Goal: Task Accomplishment & Management: Complete application form

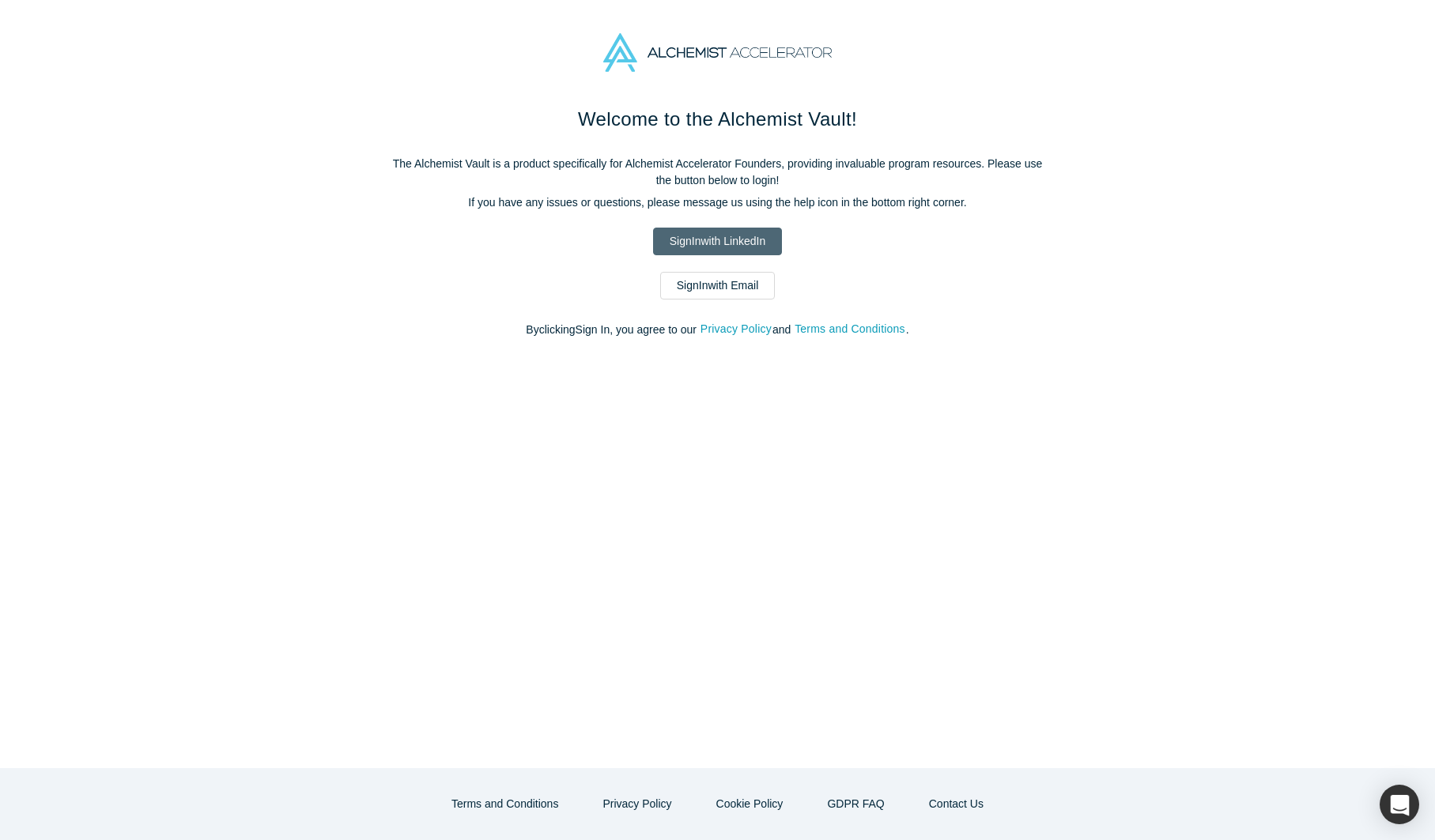
click at [746, 242] on link "Sign In with LinkedIn" at bounding box center [717, 241] width 129 height 28
click at [735, 288] on link "Sign In with Email" at bounding box center [718, 285] width 115 height 28
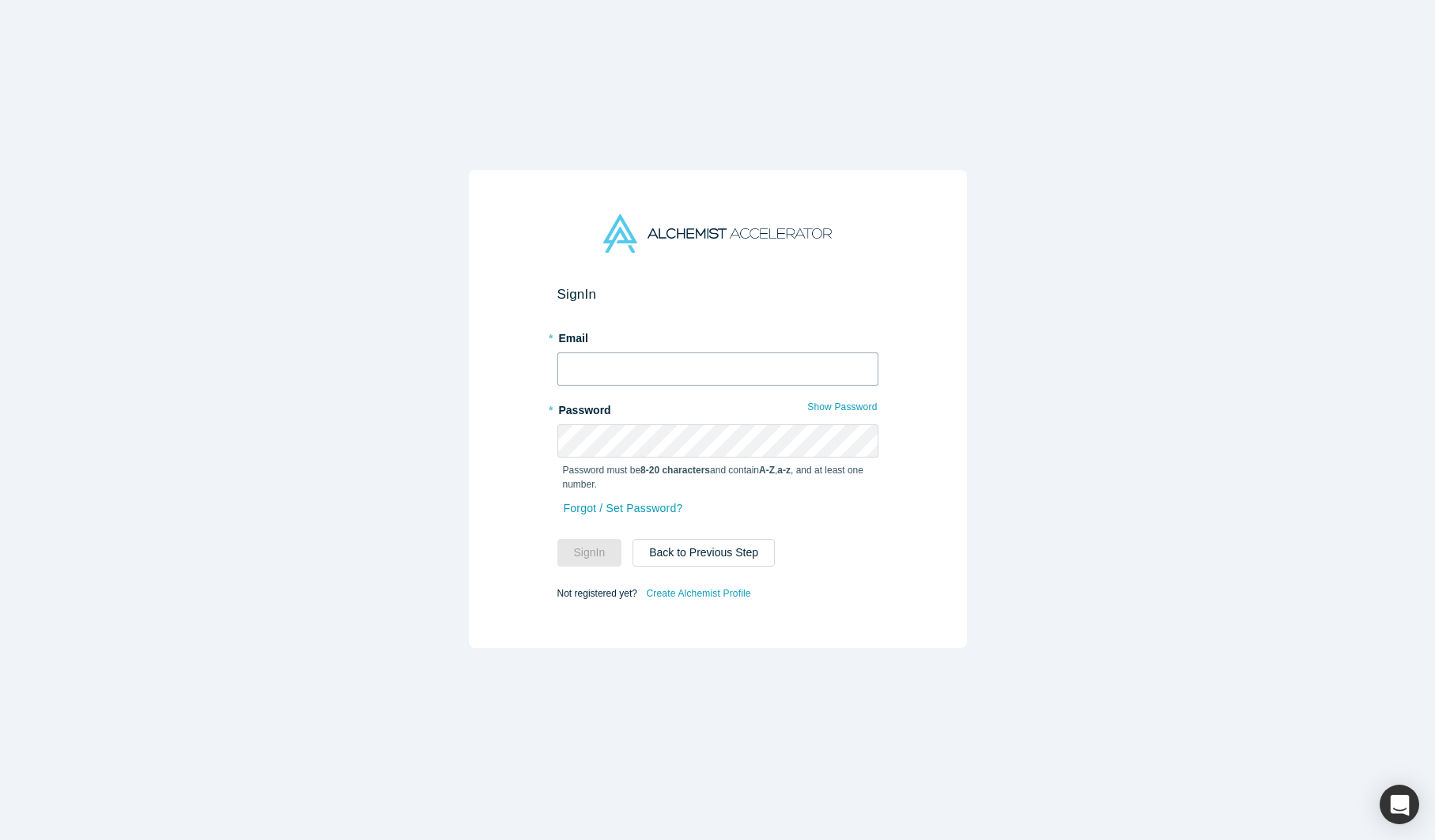
click at [655, 376] on input "text" at bounding box center [717, 369] width 321 height 33
click at [915, 582] on div "Sign In * Email * Password Show Password Password must be 8-20 characters and c…" at bounding box center [717, 409] width 498 height 478
click at [714, 586] on link "Create Alchemist Profile" at bounding box center [698, 593] width 106 height 21
